Goal: Find specific page/section: Find specific page/section

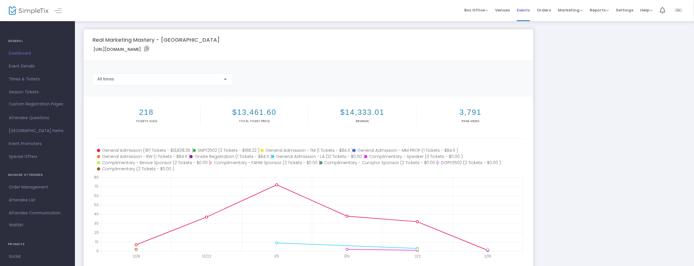
click at [528, 11] on span "Events" at bounding box center [523, 10] width 13 height 15
